Goal: Task Accomplishment & Management: Complete application form

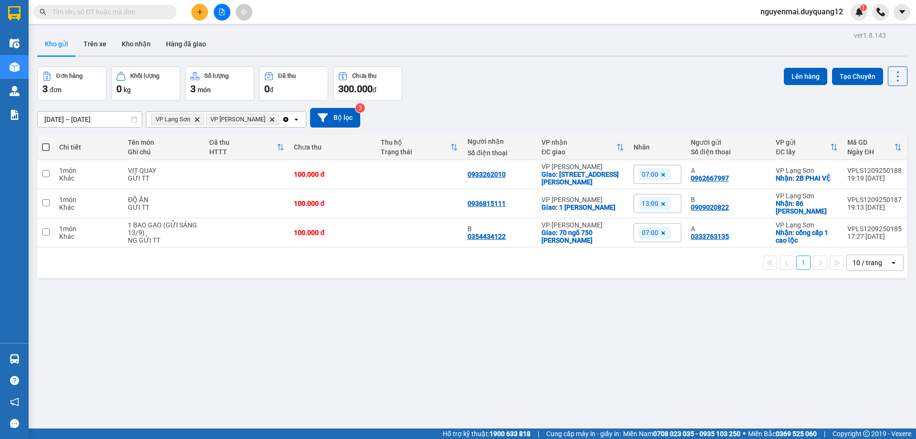
click at [197, 15] on button at bounding box center [199, 12] width 17 height 17
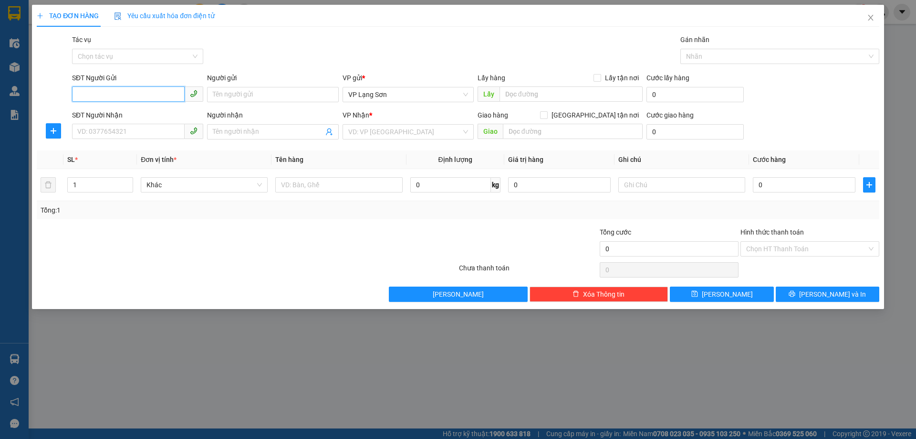
paste input "0393172901"
type input "0393172901"
click at [96, 113] on div "0393172901 - A" at bounding box center [138, 113] width 120 height 11
type input "A"
checkbox input "true"
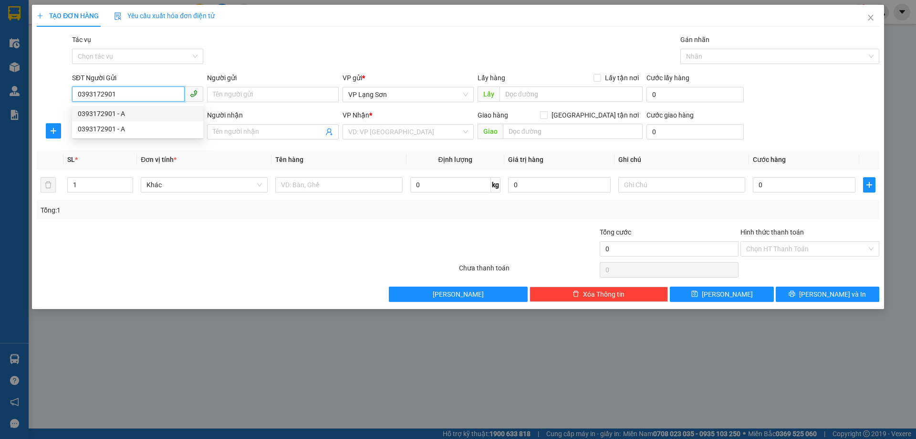
type input "474 [PERSON_NAME]"
type input "0393172901"
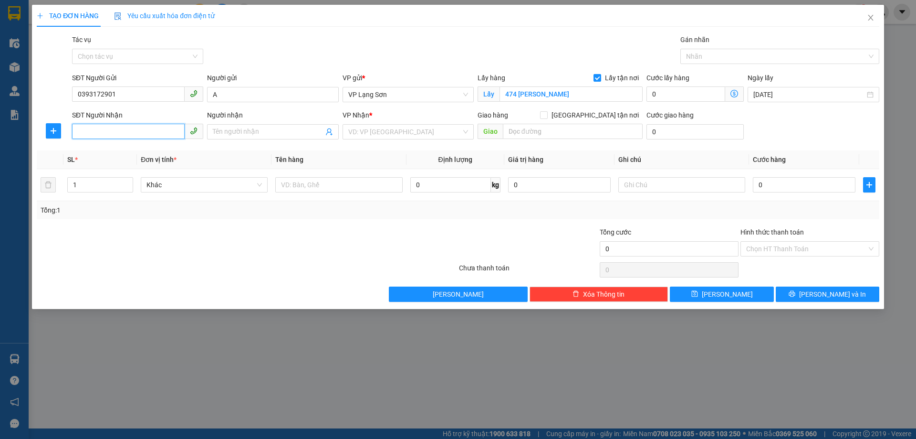
click at [116, 130] on input "SĐT Người Nhận" at bounding box center [128, 131] width 113 height 15
type input "0976627333"
click at [372, 127] on input "search" at bounding box center [404, 132] width 113 height 14
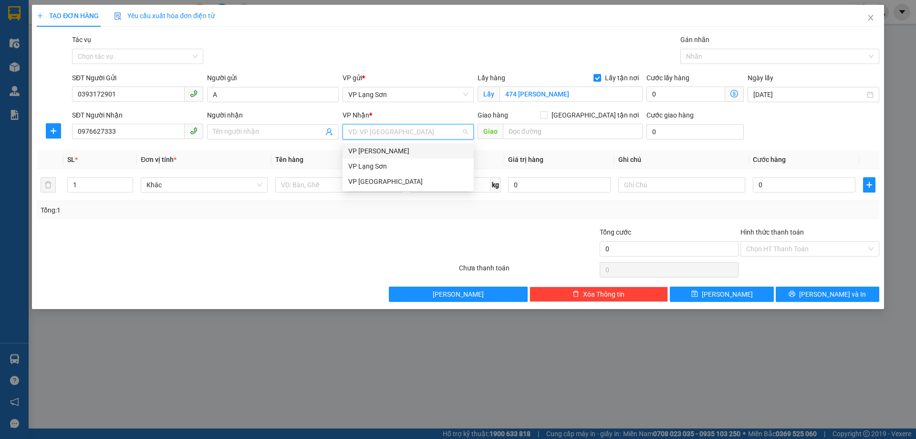
click at [378, 147] on div "VP [PERSON_NAME]" at bounding box center [408, 151] width 120 height 11
click at [547, 113] on input "[GEOGRAPHIC_DATA] tận nơi" at bounding box center [543, 114] width 7 height 7
checkbox input "true"
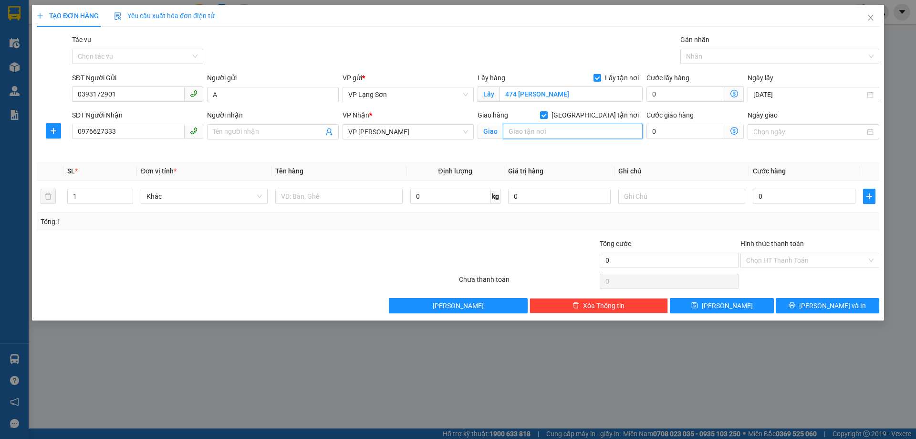
click at [566, 130] on input "text" at bounding box center [573, 131] width 140 height 15
type input "L"
